Goal: Task Accomplishment & Management: Manage account settings

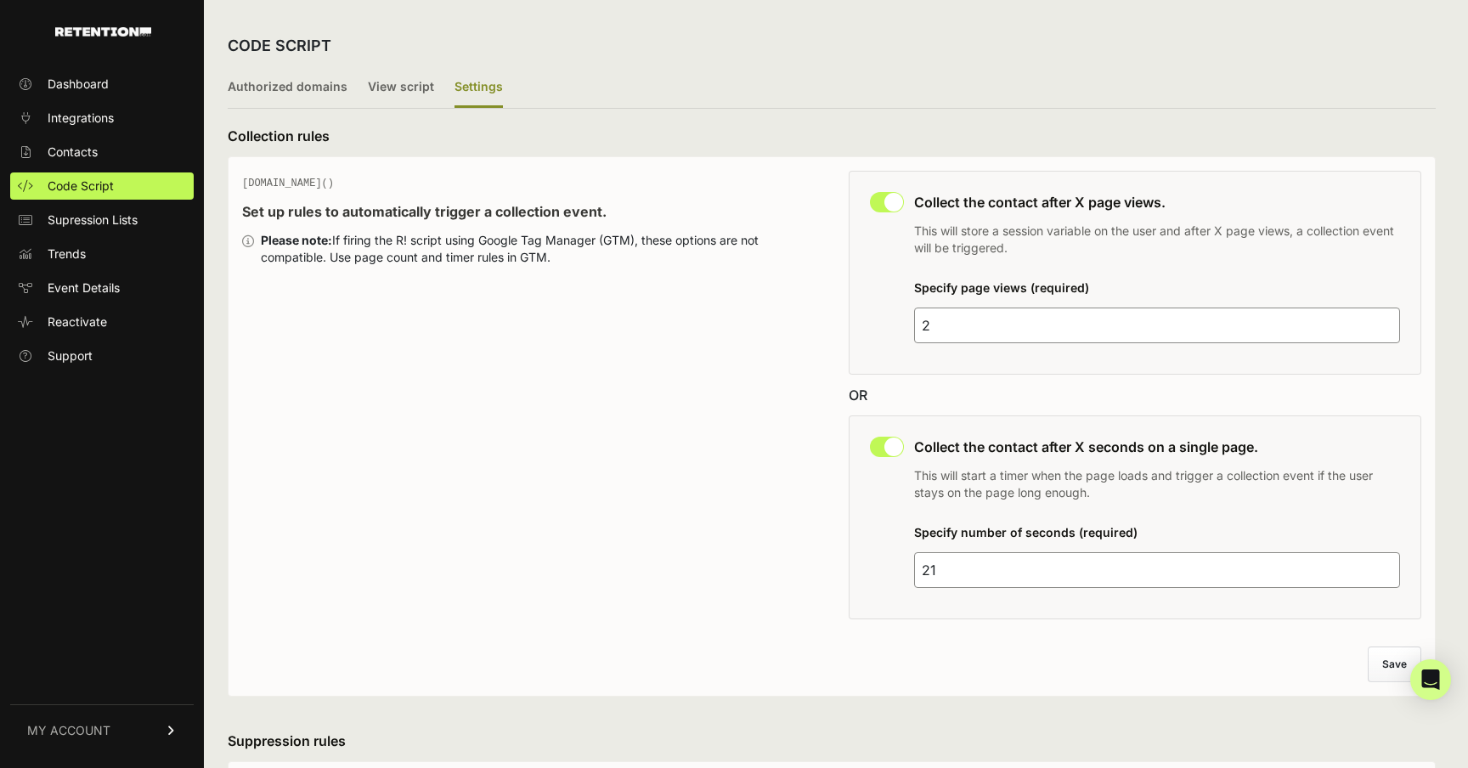
click at [1003, 573] on input "21" at bounding box center [1157, 570] width 486 height 36
type input "25"
click at [1379, 664] on button "Save" at bounding box center [1395, 664] width 52 height 34
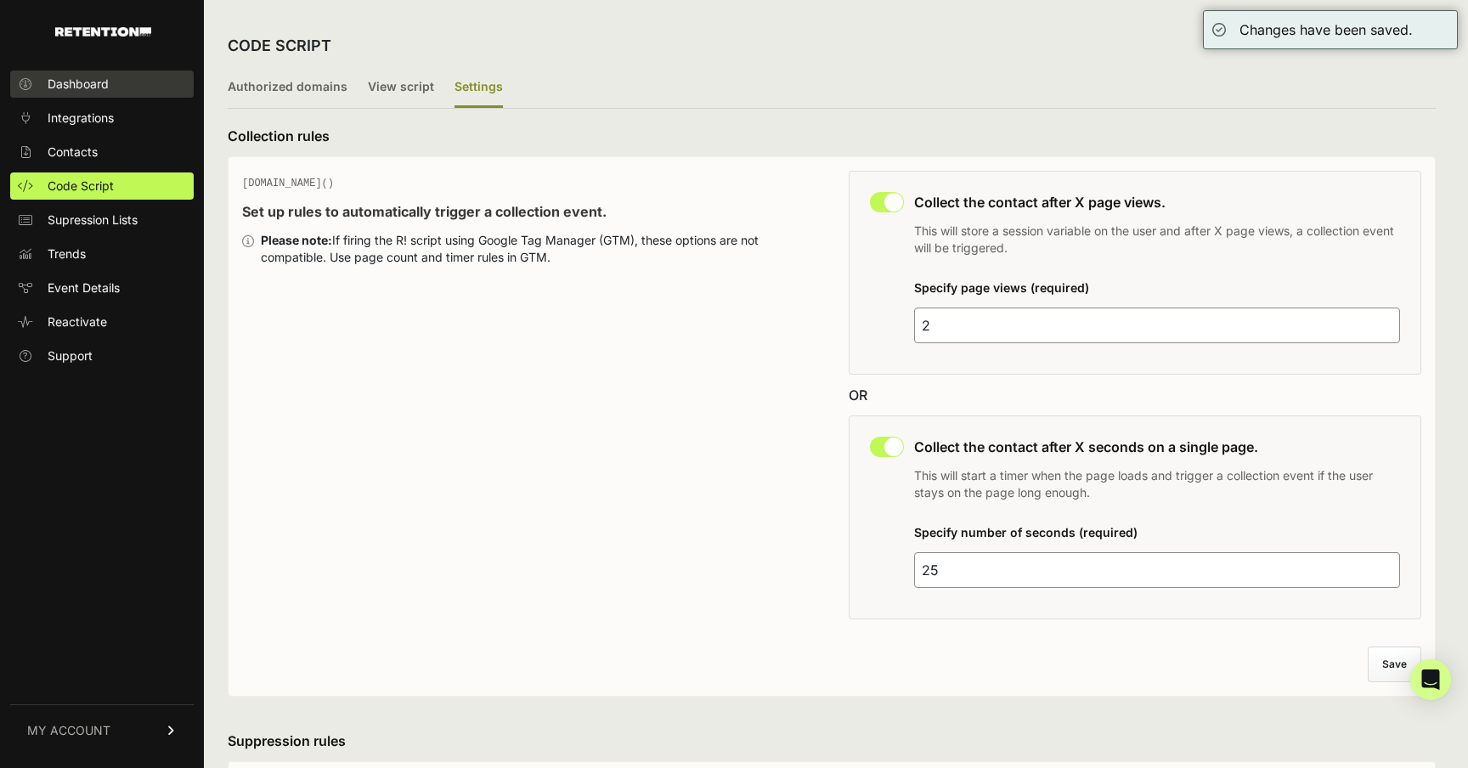
click at [110, 78] on link "Dashboard" at bounding box center [101, 83] width 183 height 27
